Goal: Task Accomplishment & Management: Use online tool/utility

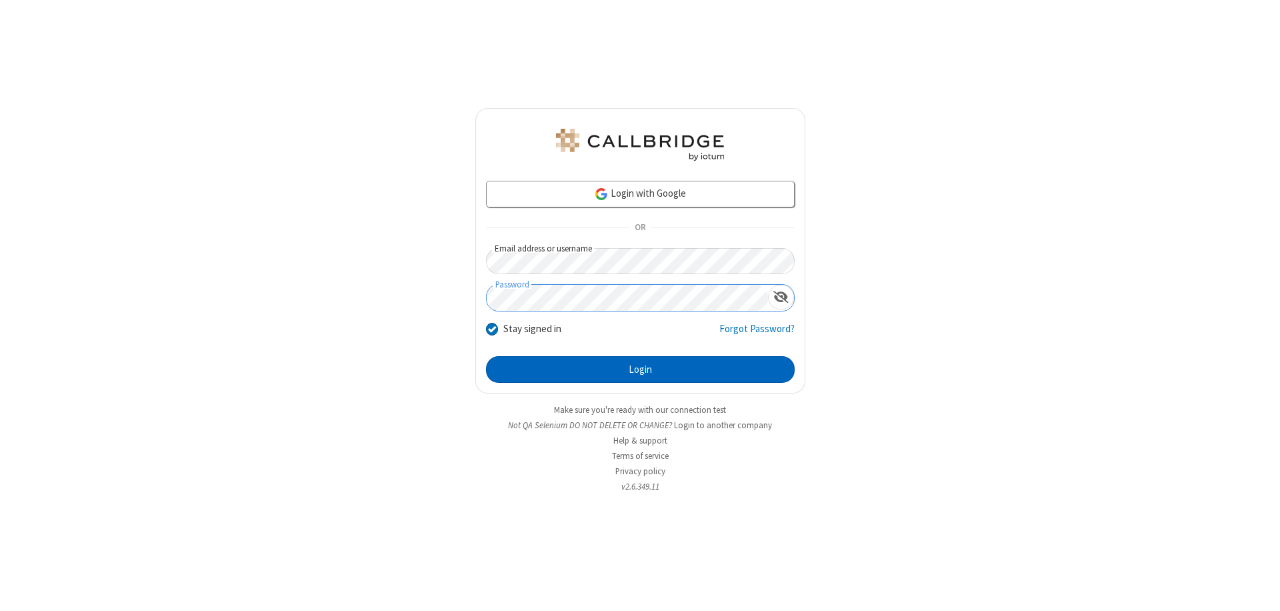
click at [640, 369] on button "Login" at bounding box center [640, 369] width 309 height 27
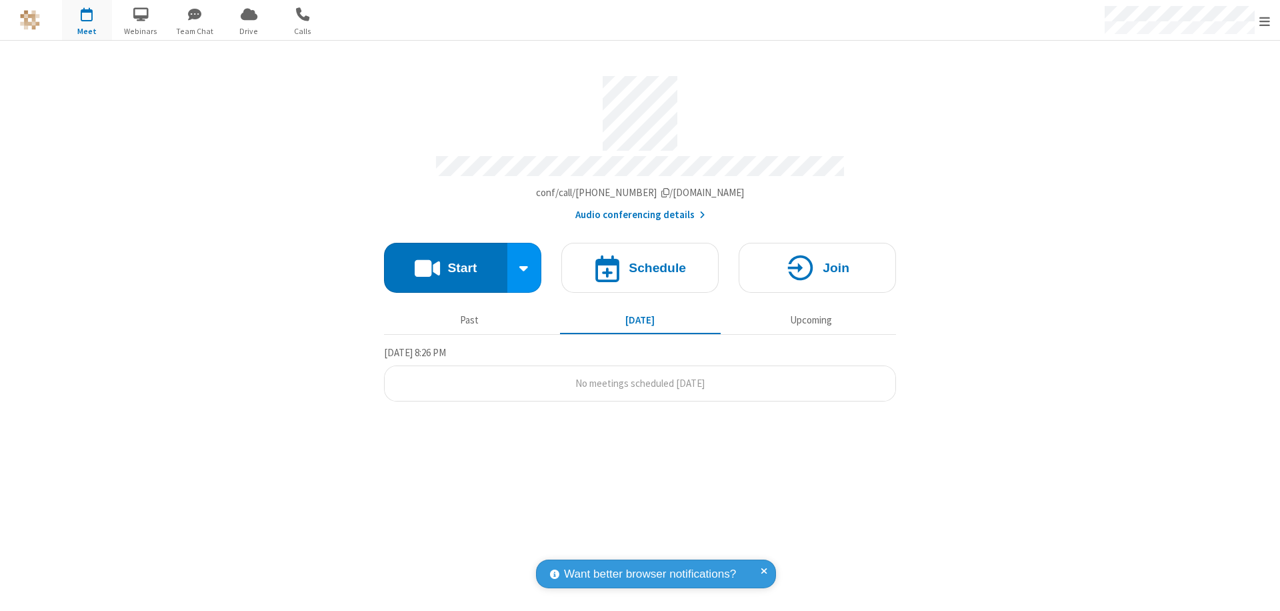
click at [445, 261] on button "Start" at bounding box center [445, 268] width 123 height 50
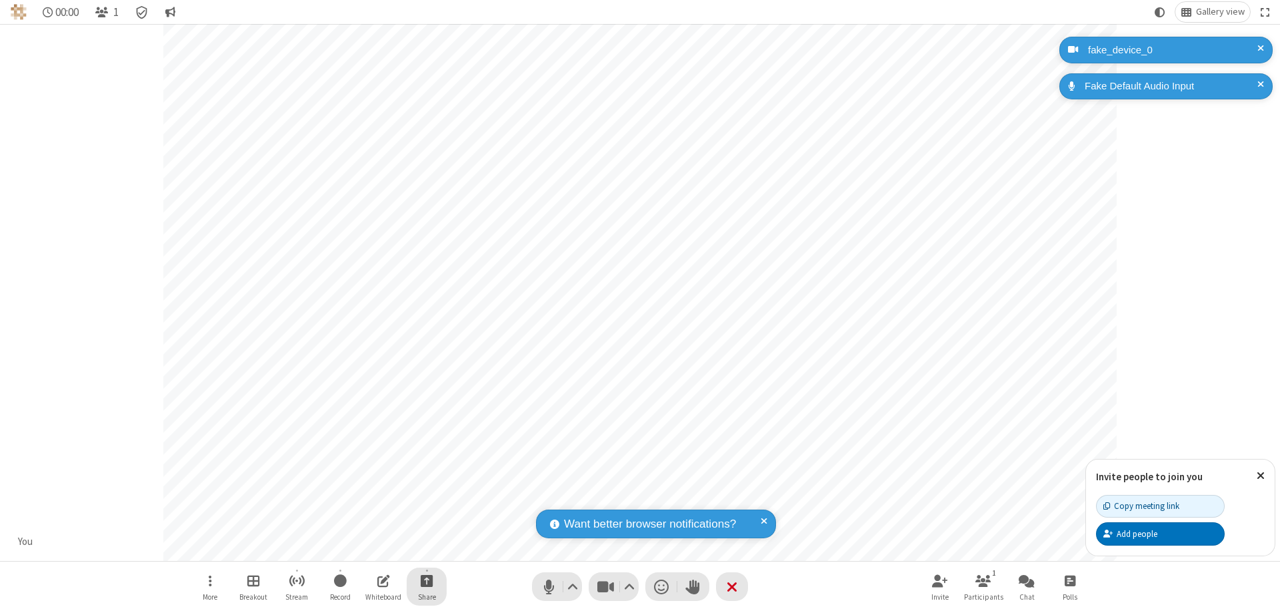
click at [427, 580] on span "Start sharing" at bounding box center [427, 580] width 13 height 17
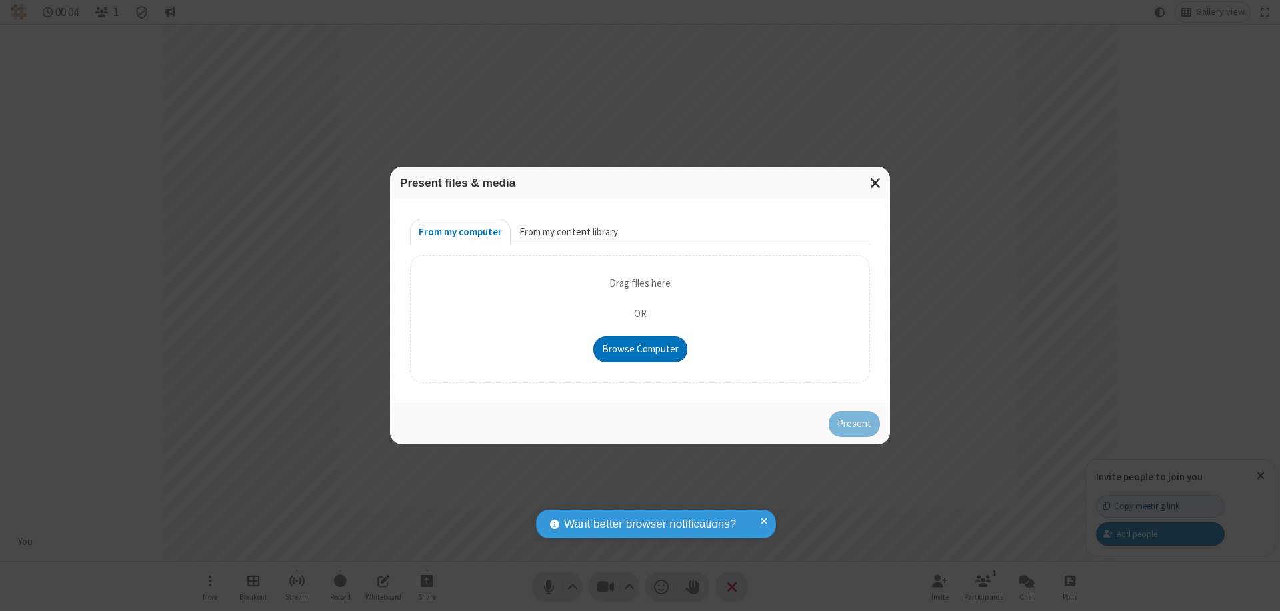
click at [567, 232] on button "From my content library" at bounding box center [569, 232] width 116 height 27
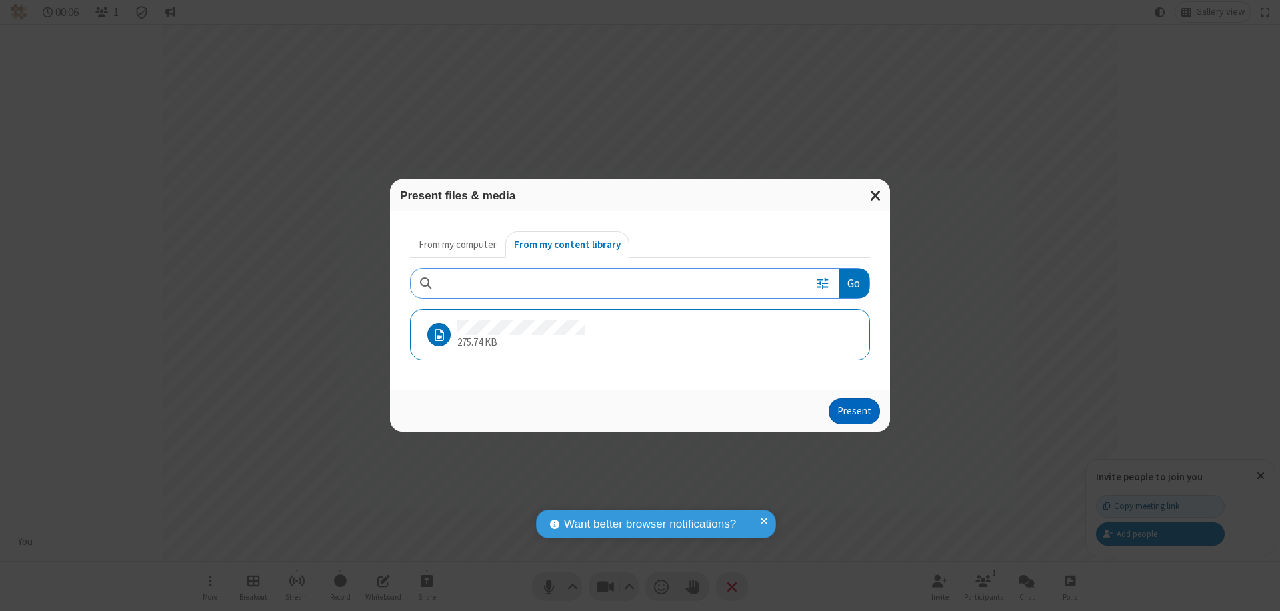
click at [855, 411] on button "Present" at bounding box center [854, 411] width 51 height 27
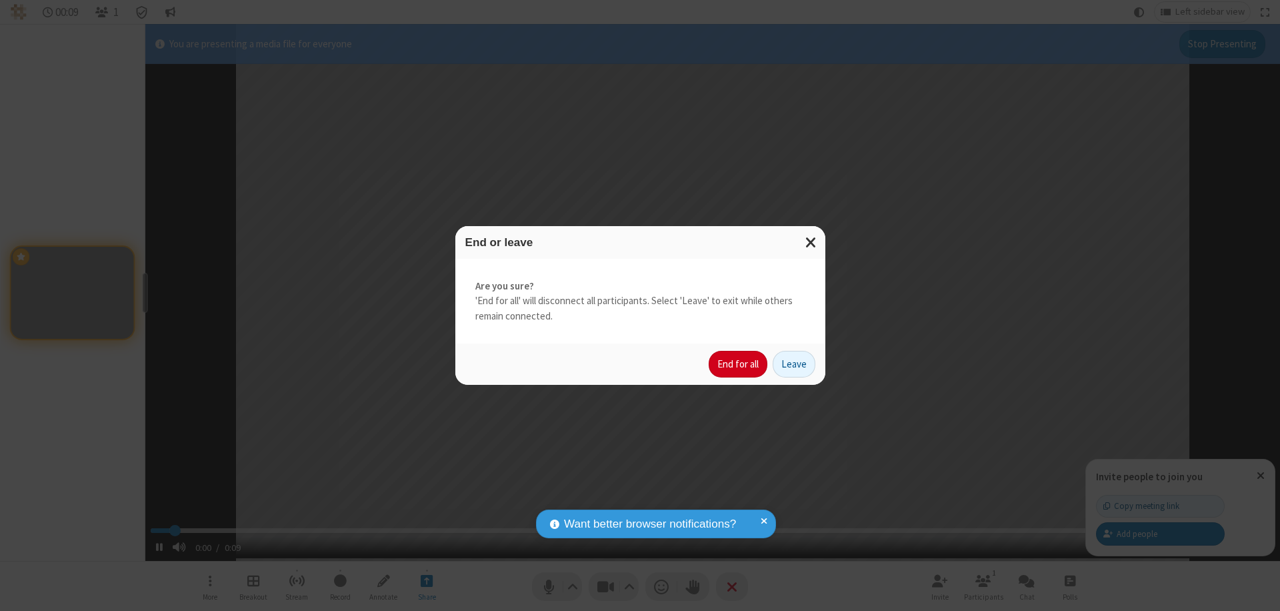
type input "1.163297"
click at [739, 364] on button "End for all" at bounding box center [738, 364] width 59 height 27
